Goal: Obtain resource: Obtain resource

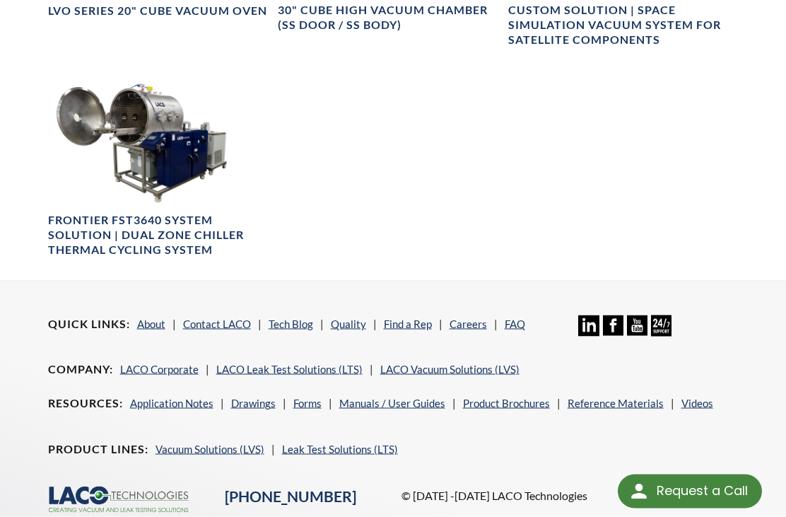
scroll to position [1354, 0]
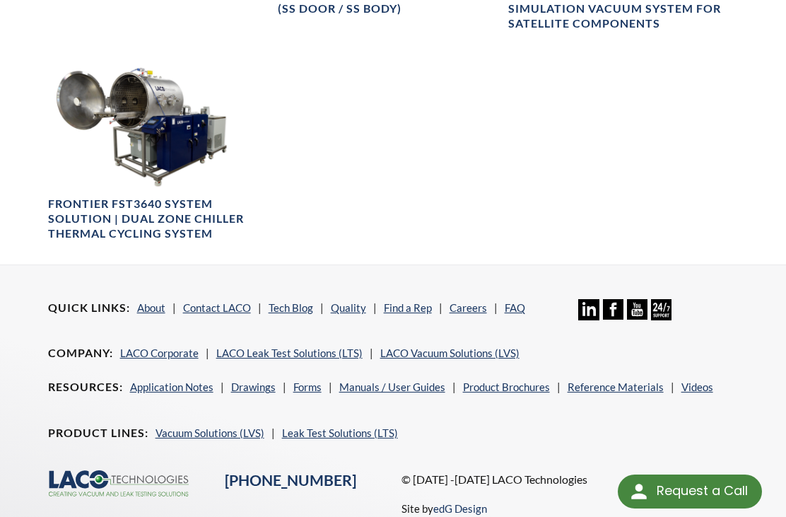
click at [282, 301] on link "Tech Blog" at bounding box center [291, 307] width 45 height 13
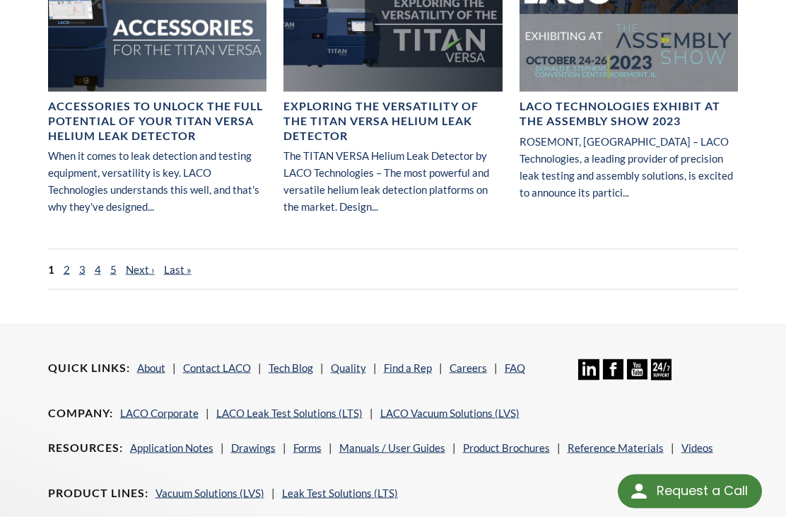
scroll to position [1226, 0]
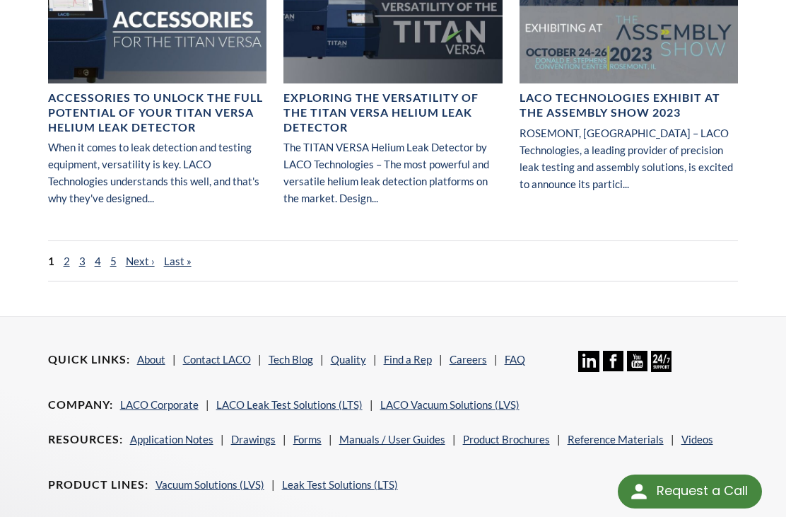
click at [478, 431] on ul "Resources Application Notes Drawings Forms Manuals / User Guides Product Brochu…" at bounding box center [384, 445] width 673 height 28
click at [473, 433] on link "Product Brochures" at bounding box center [506, 439] width 87 height 13
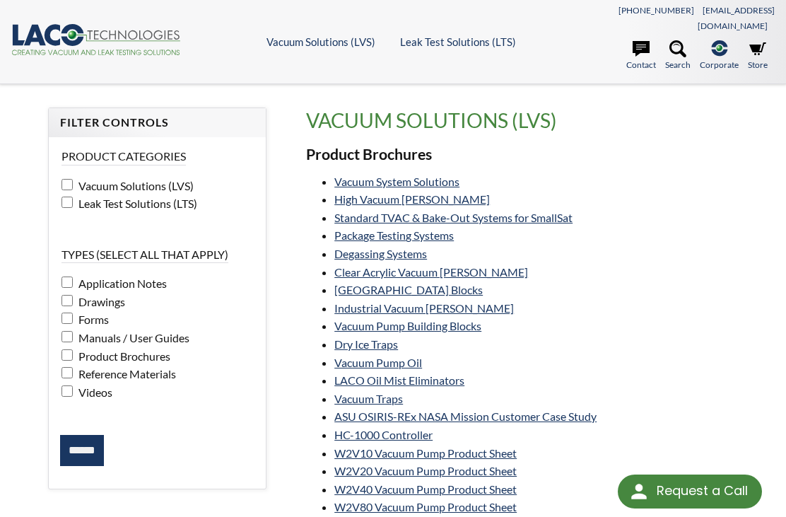
click at [738, 317] on li "Vacuum Pump Building Blocks" at bounding box center [536, 326] width 404 height 18
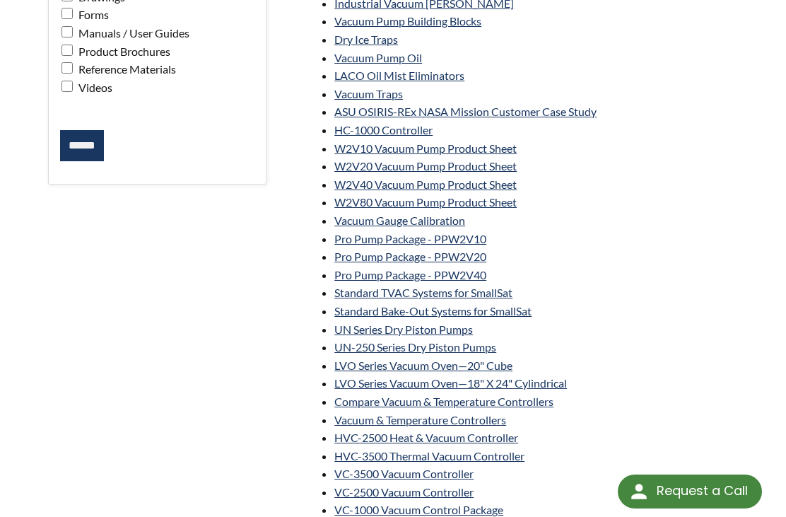
scroll to position [301, 0]
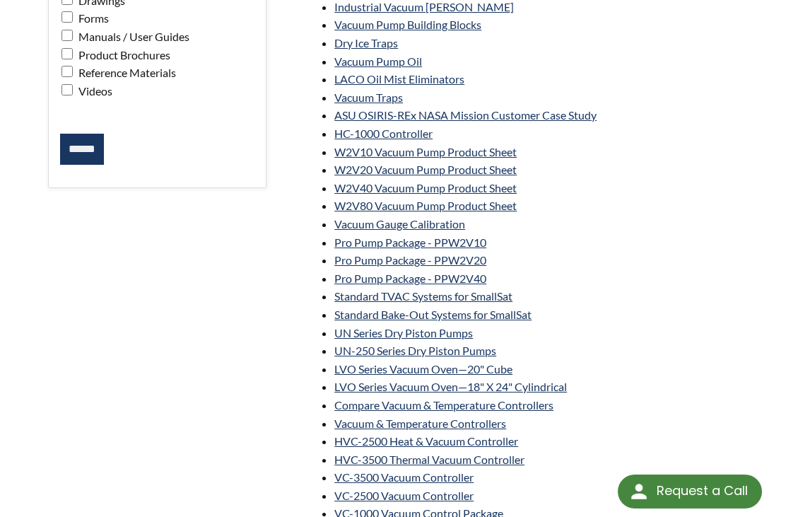
click at [359, 235] on link "Pro Pump Package - PPW2V10" at bounding box center [410, 241] width 152 height 13
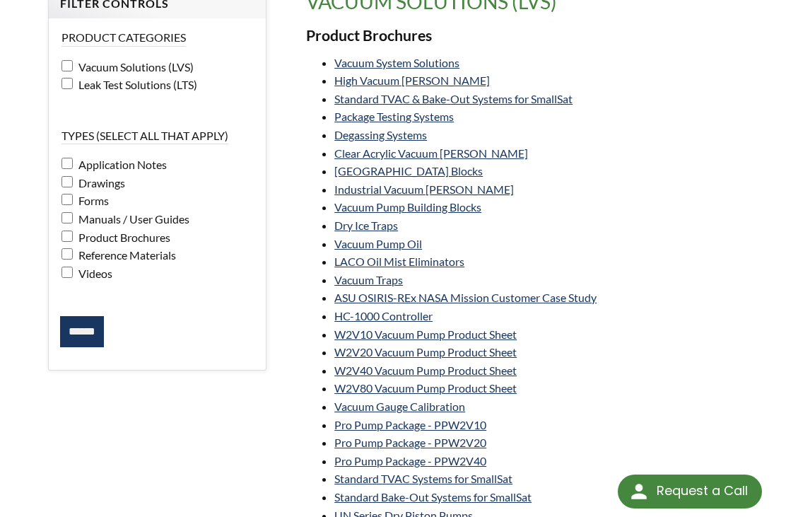
scroll to position [117, 0]
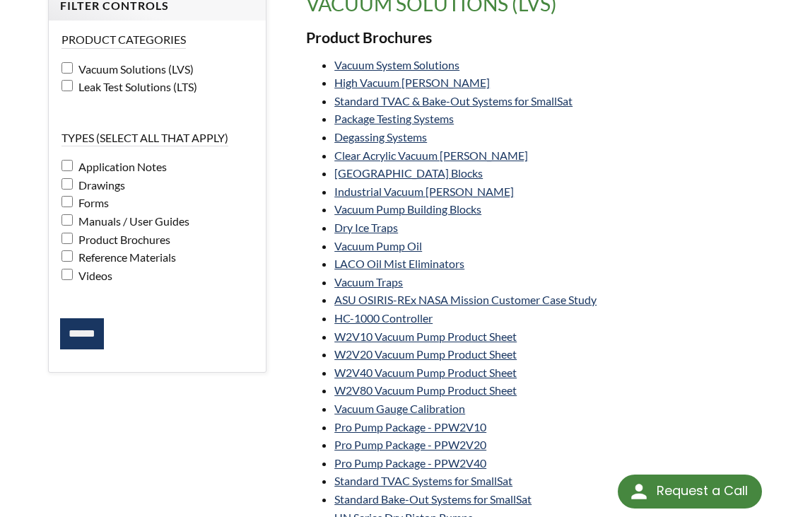
click at [343, 275] on link "Vacuum Traps" at bounding box center [368, 281] width 69 height 13
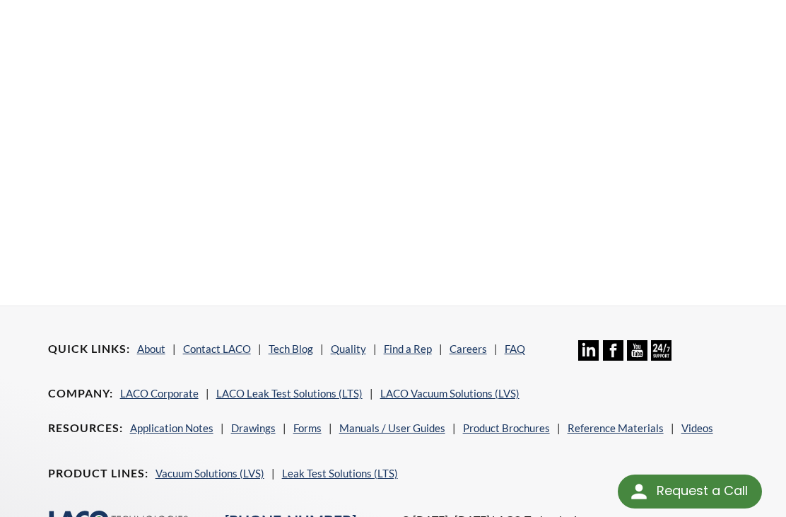
scroll to position [433, 0]
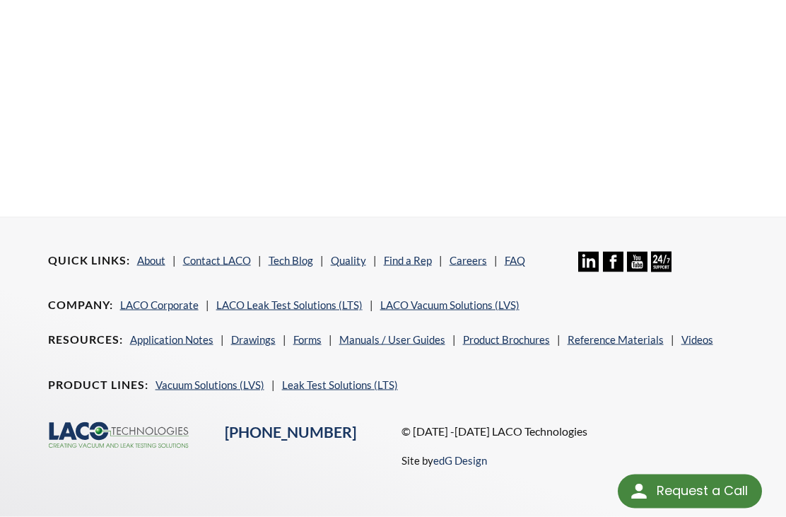
scroll to position [534, 0]
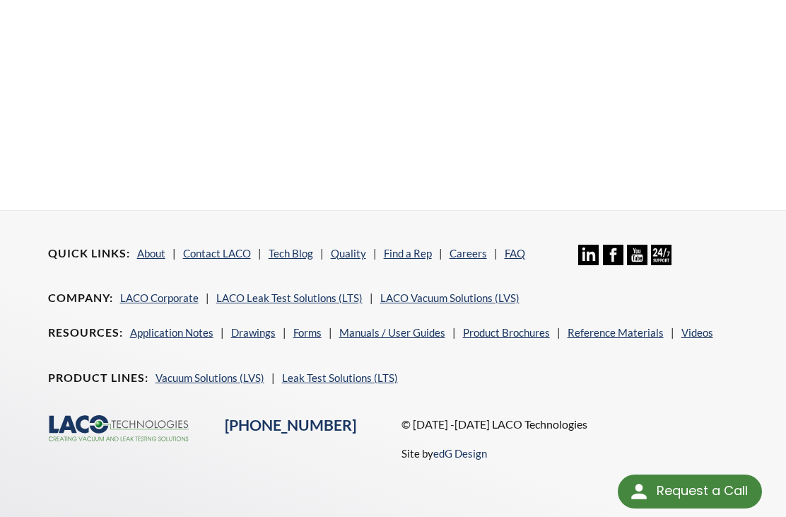
click at [706, 339] on link "Videos" at bounding box center [698, 332] width 32 height 13
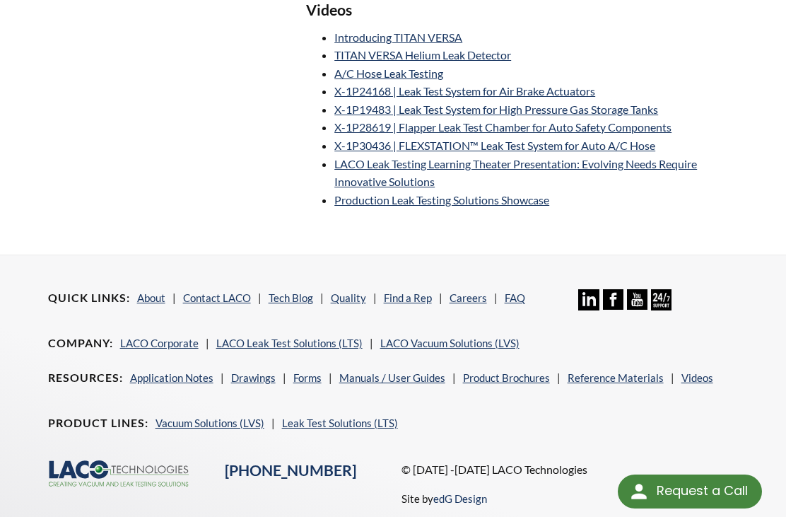
scroll to position [629, 0]
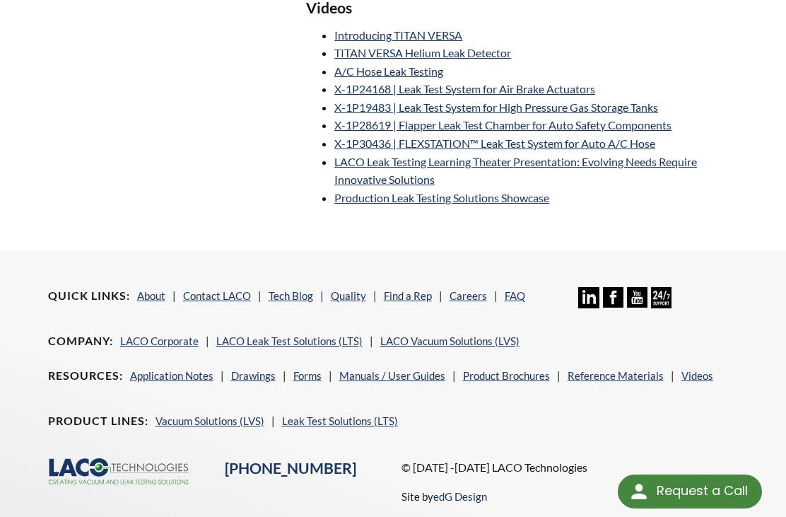
click at [369, 369] on link "Manuals / User Guides" at bounding box center [392, 375] width 106 height 13
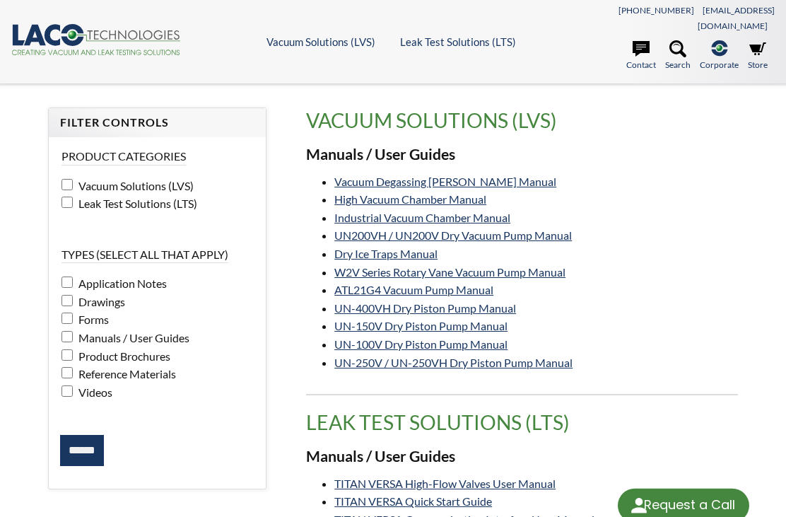
select select "Language Translate Widget"
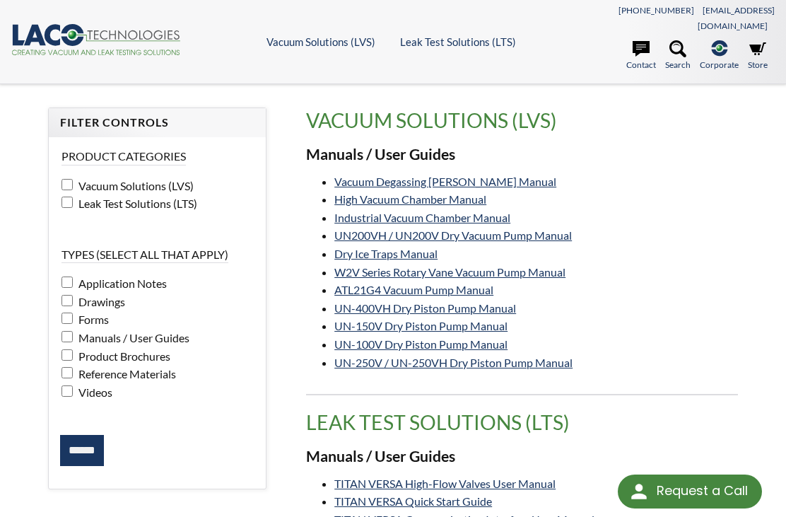
click at [347, 283] on link "ATL21G4 Vacuum Pump Manual" at bounding box center [413, 289] width 159 height 13
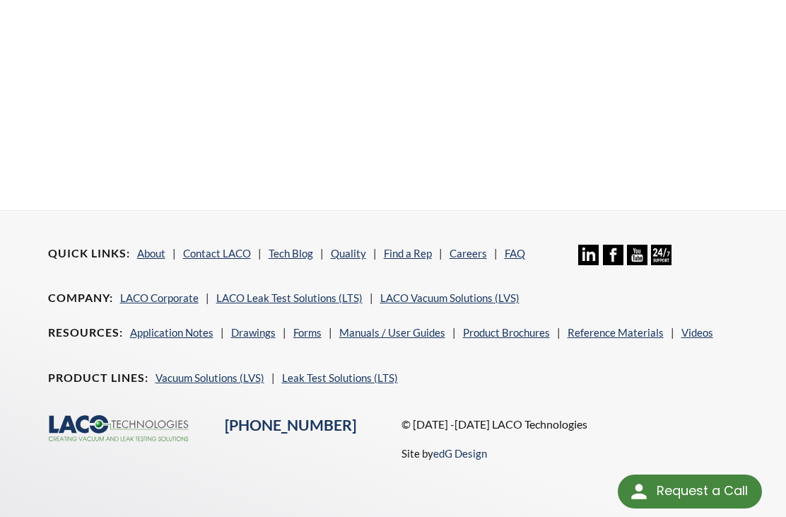
scroll to position [579, 0]
